Goal: Find specific page/section: Find specific page/section

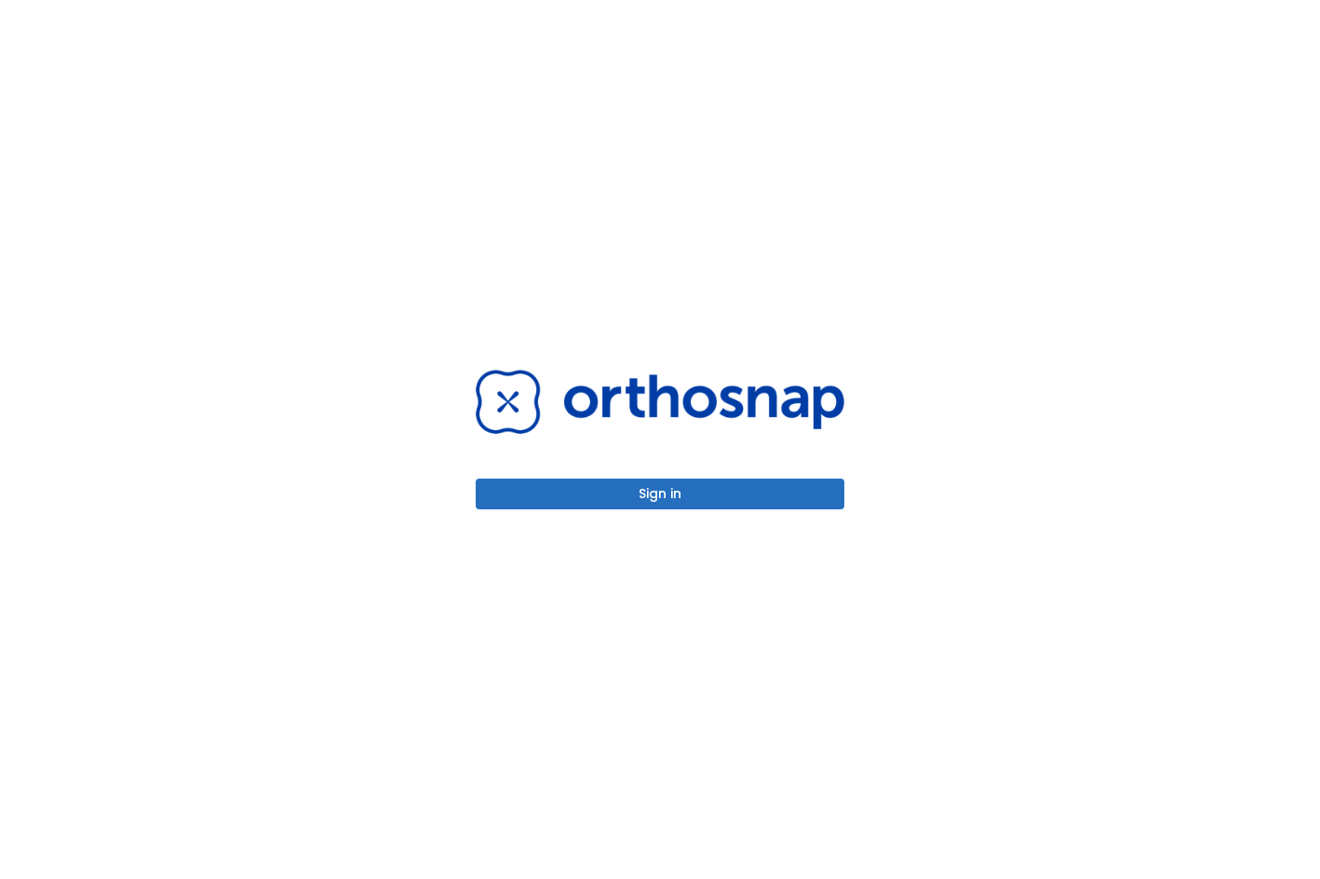
click at [634, 498] on button "Sign in" at bounding box center [660, 493] width 369 height 31
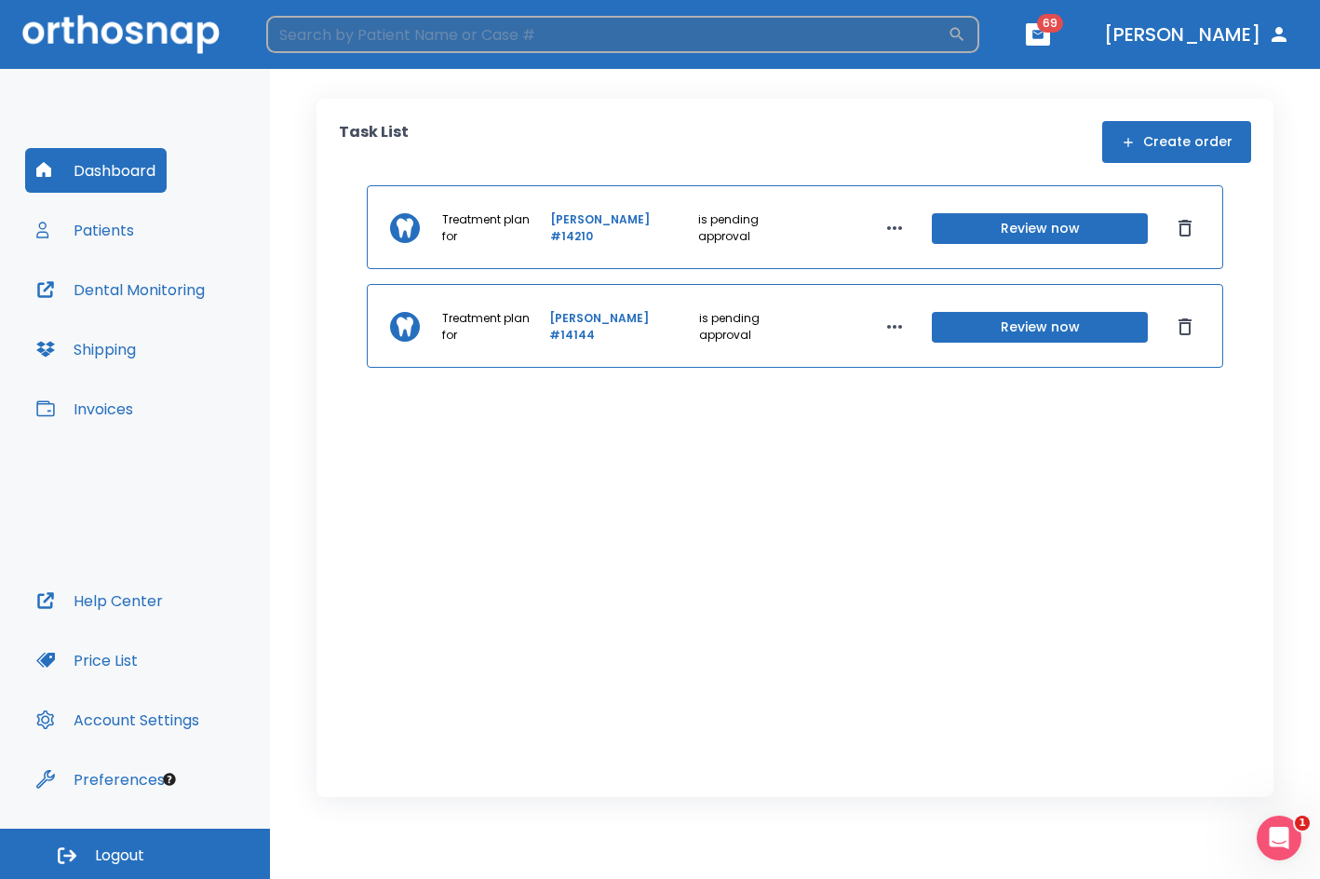
click at [402, 31] on input "search" at bounding box center [606, 34] width 681 height 37
type input "[PERSON_NAME]"
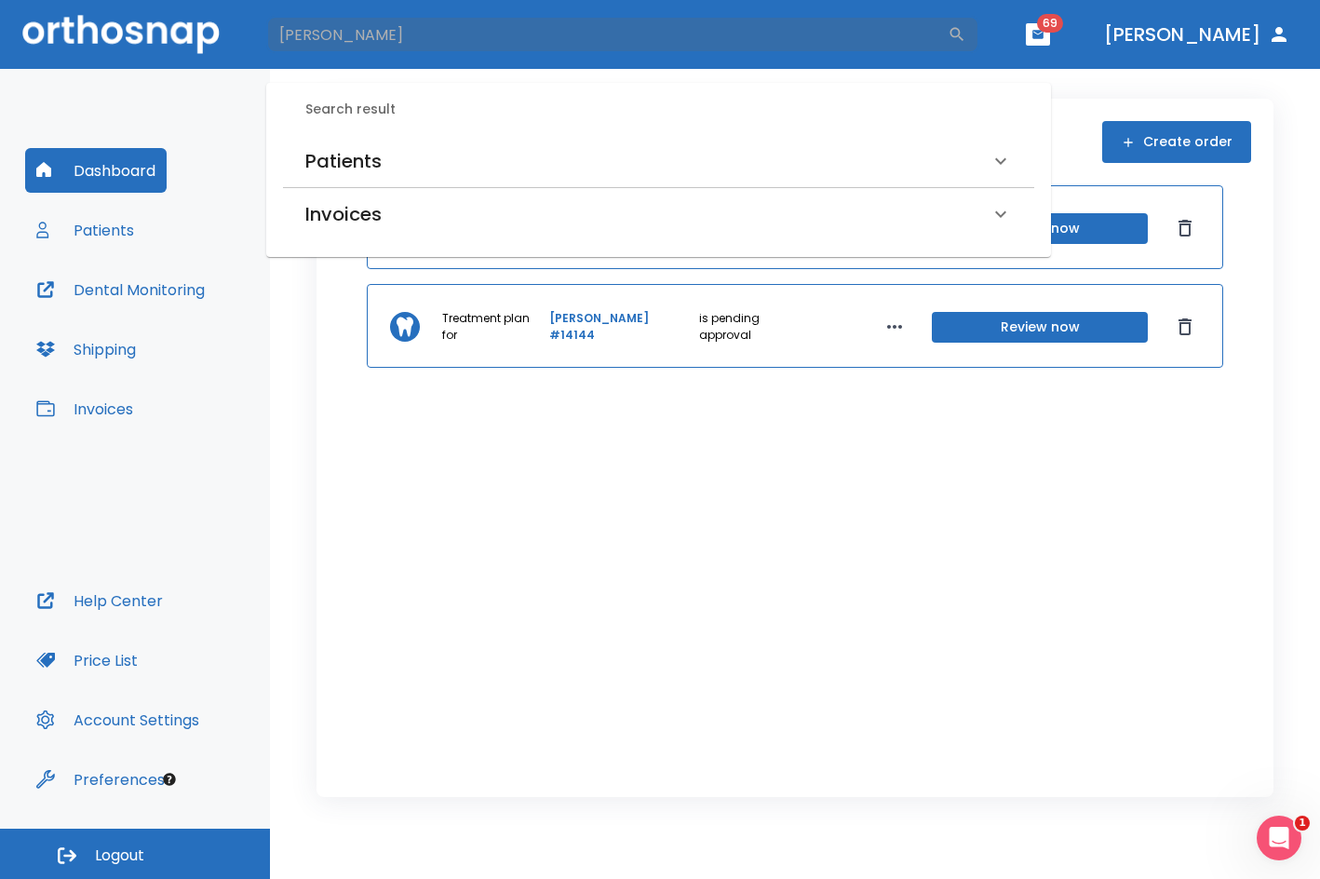
click at [347, 158] on h6 "Patients" at bounding box center [343, 161] width 76 height 30
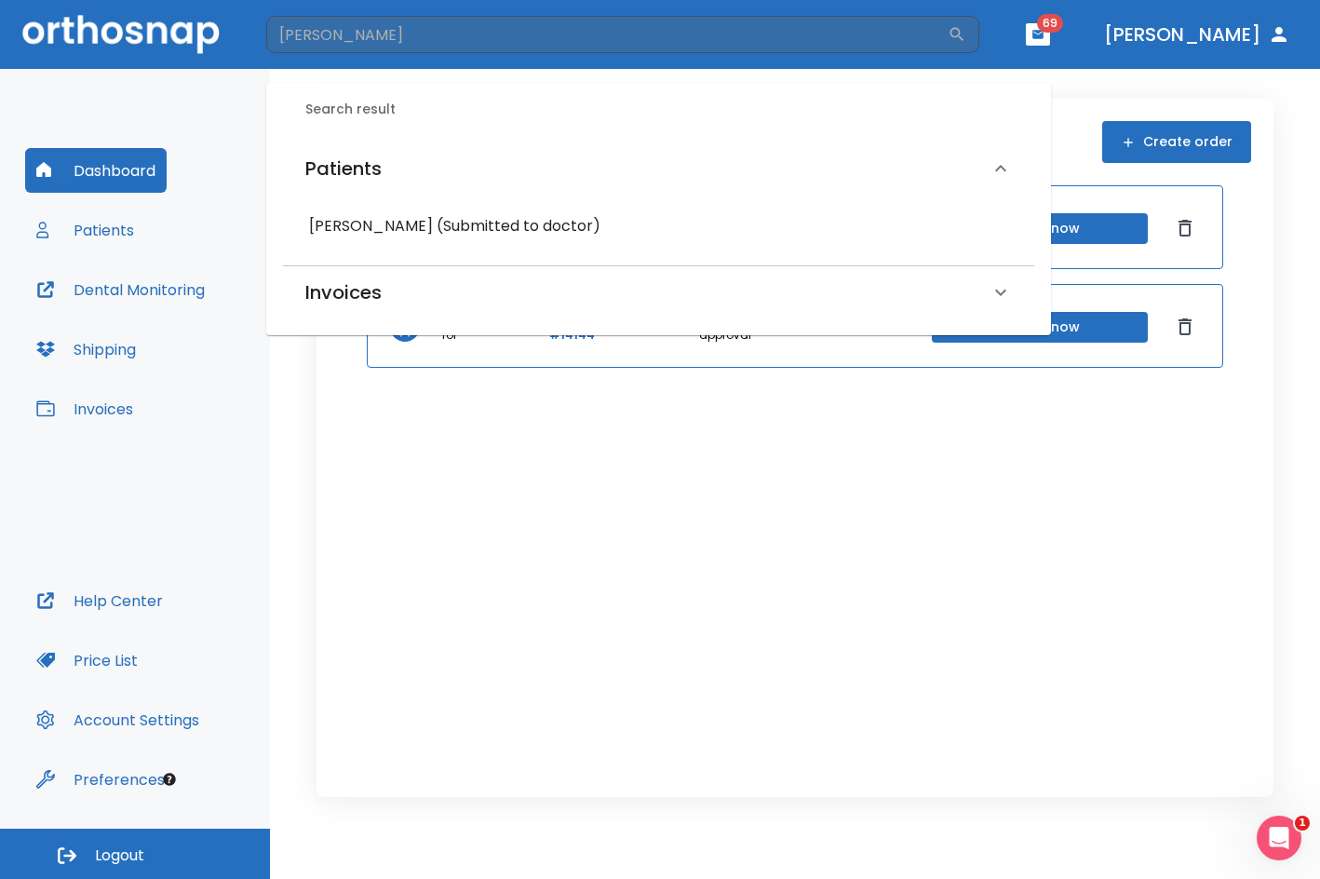
click at [373, 222] on h6 "[PERSON_NAME] (Submitted to doctor)" at bounding box center [658, 226] width 699 height 26
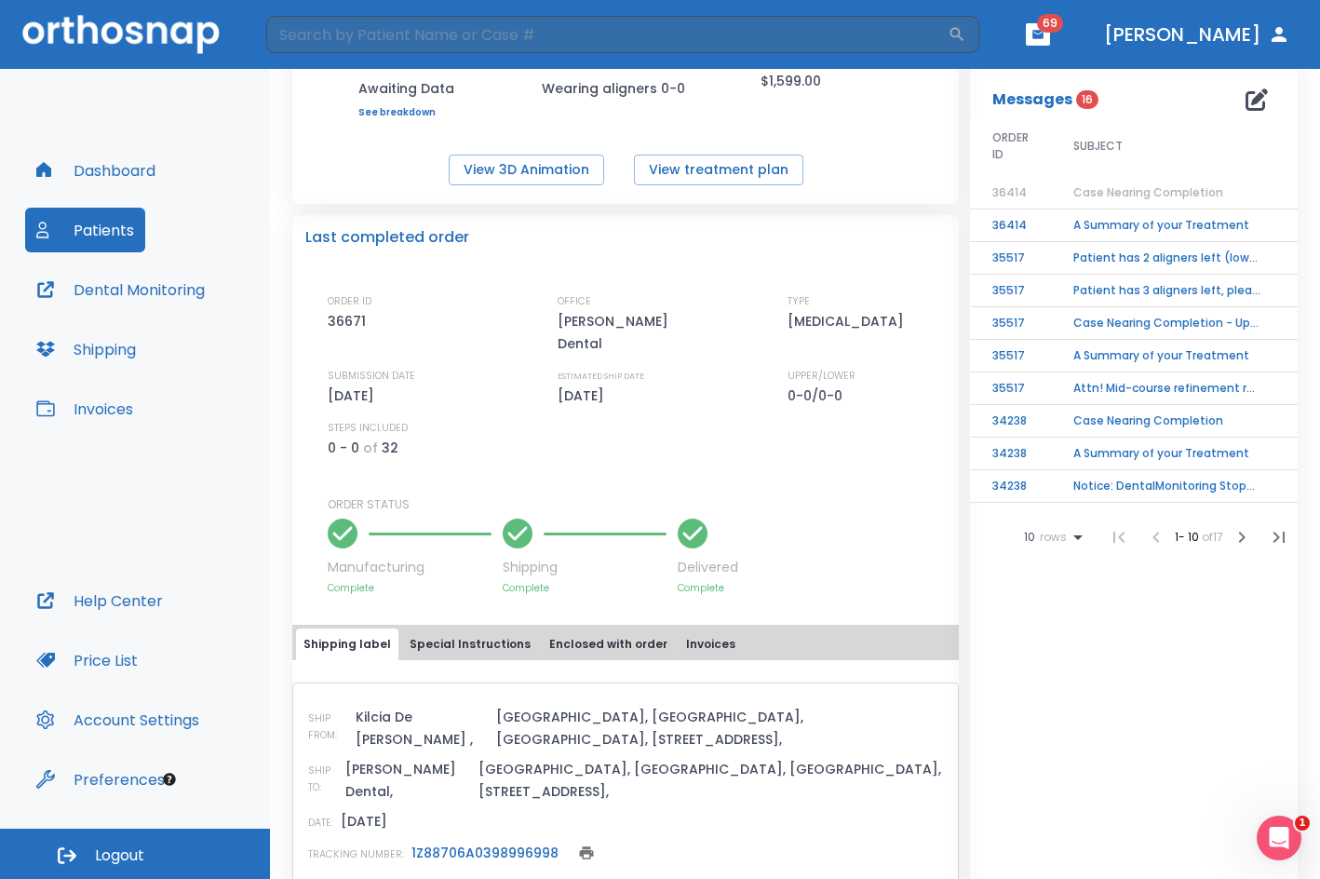
scroll to position [279, 0]
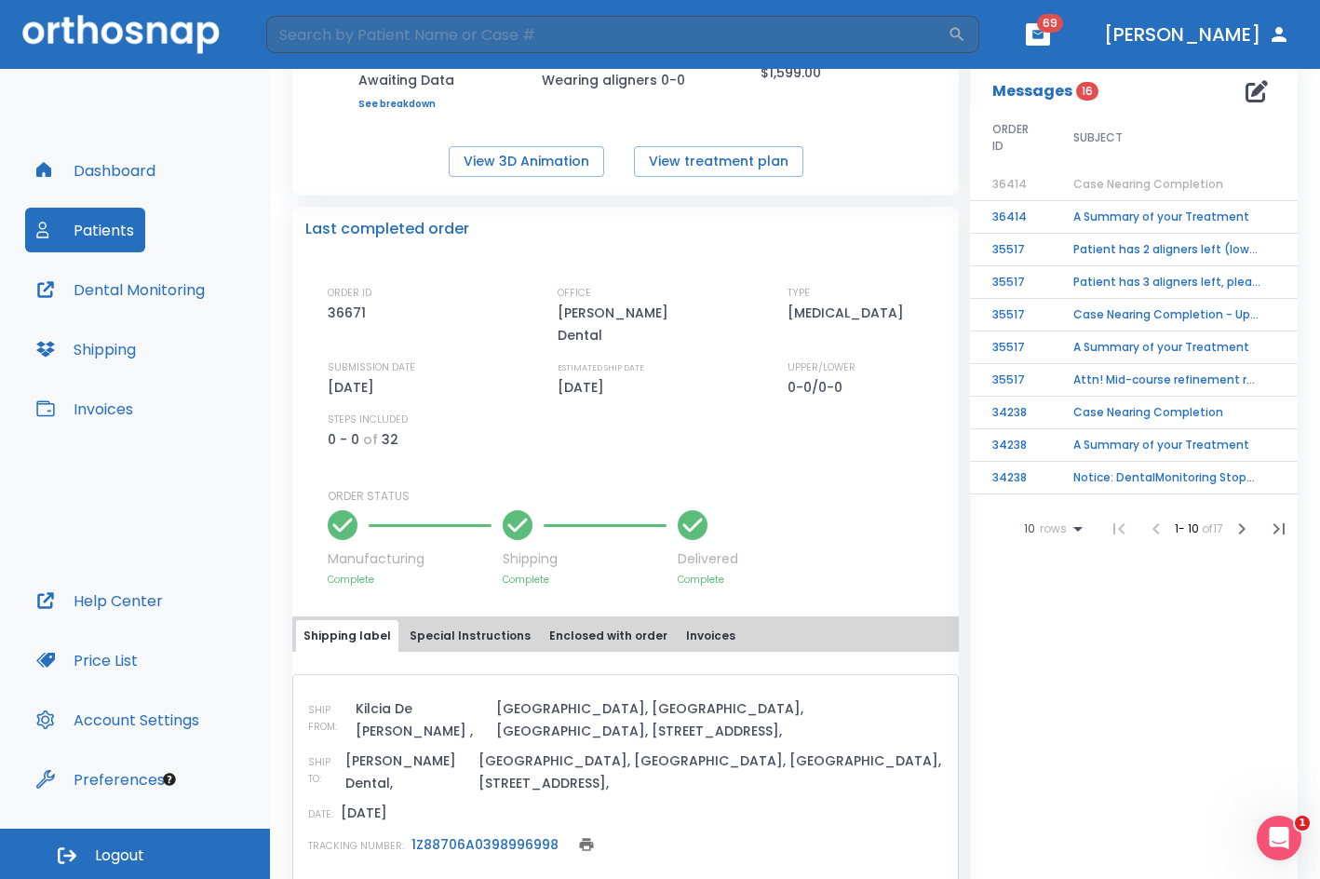
click at [512, 620] on button "Special Instructions" at bounding box center [470, 636] width 136 height 32
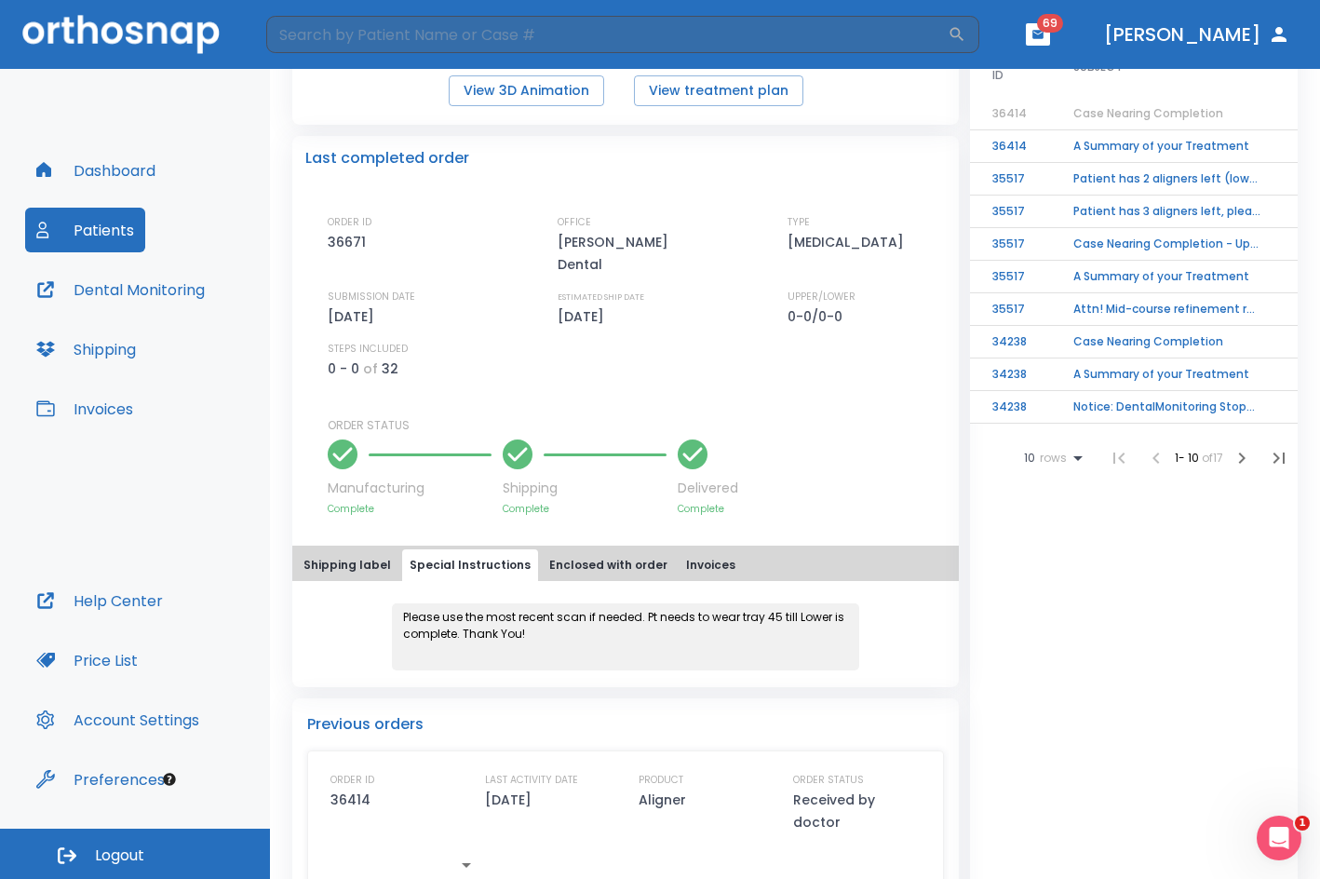
scroll to position [372, 0]
